Goal: Task Accomplishment & Management: Manage account settings

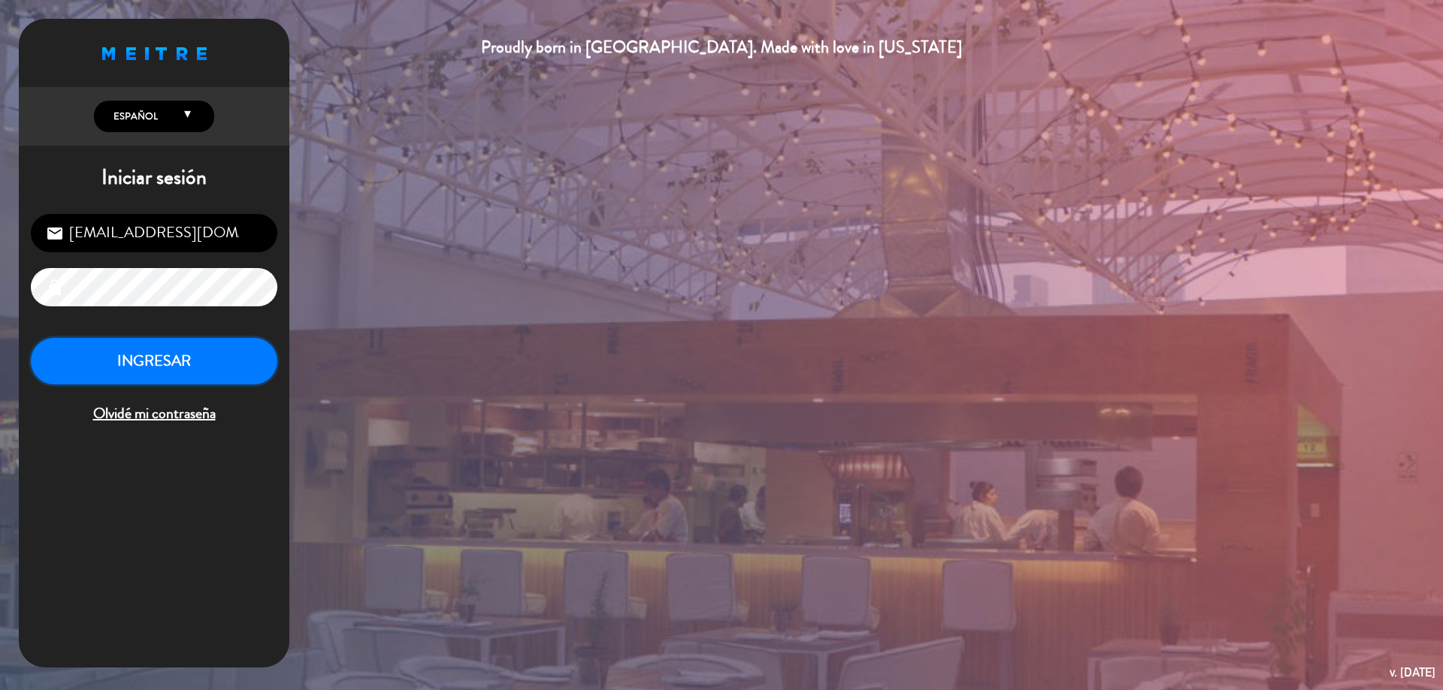
click at [163, 355] on button "INGRESAR" at bounding box center [154, 361] width 246 height 47
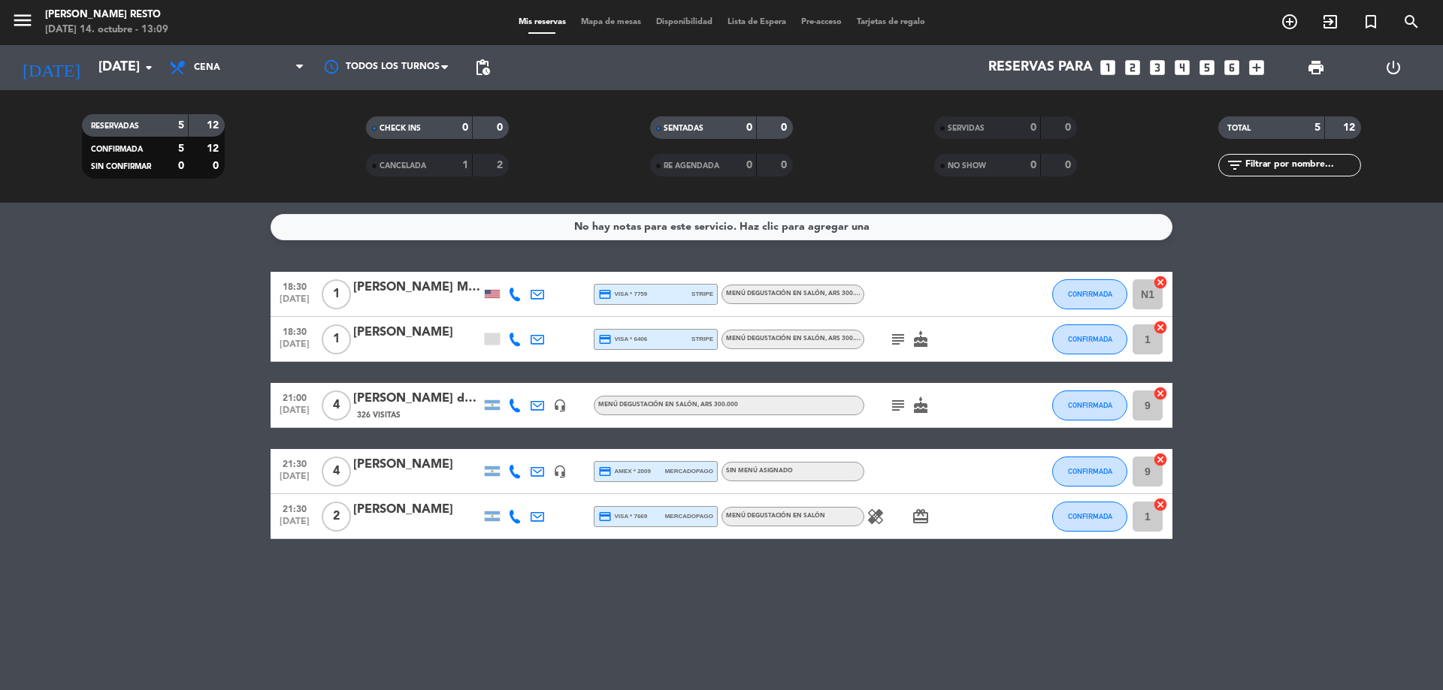
click at [754, 29] on div "Mis reservas Mapa de mesas Disponibilidad Lista de Espera Pre-acceso Tarjetas d…" at bounding box center [722, 23] width 422 height 14
click at [757, 20] on span "Lista de Espera" at bounding box center [757, 22] width 74 height 8
